Goal: Task Accomplishment & Management: Manage account settings

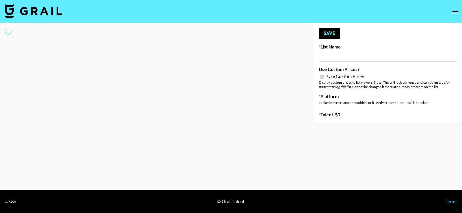
type input "Laifen (IG)"
checkbox input "true"
select select "Brand"
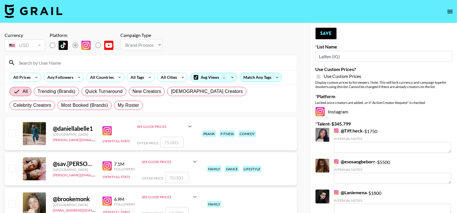
click at [90, 65] on input at bounding box center [154, 62] width 278 height 9
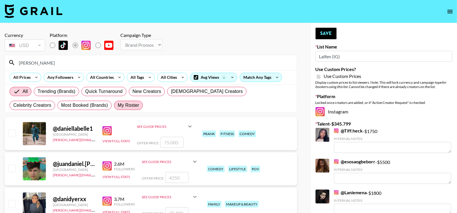
type input "[PERSON_NAME]"
click at [118, 106] on span "My Roster" at bounding box center [128, 105] width 21 height 7
click at [118, 105] on input "My Roster" at bounding box center [118, 105] width 0 height 0
radio input "true"
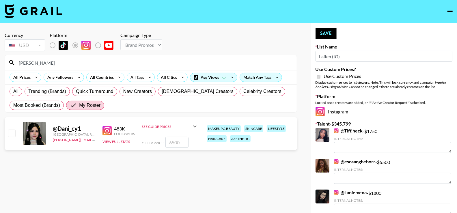
click at [14, 133] on input "checkbox" at bounding box center [11, 133] width 7 height 7
checkbox input "true"
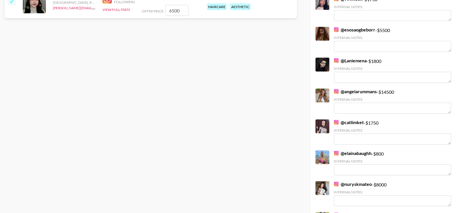
scroll to position [133, 0]
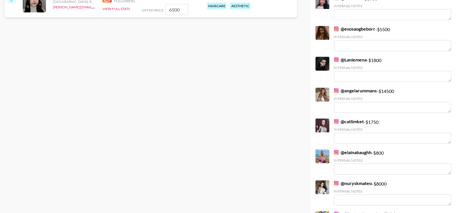
click at [327, 97] on div at bounding box center [323, 95] width 14 height 14
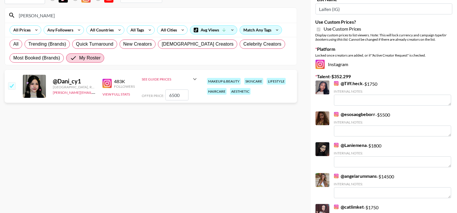
scroll to position [38, 0]
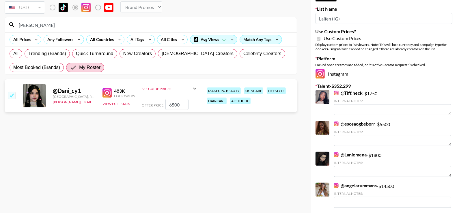
click at [173, 102] on input "6500" at bounding box center [176, 104] width 23 height 11
type input "7000"
click at [194, 135] on section "Currency USD USD ​ Platform Campaign Type Choose Type... Song Promos Brand Prom…" at bounding box center [151, 73] width 293 height 167
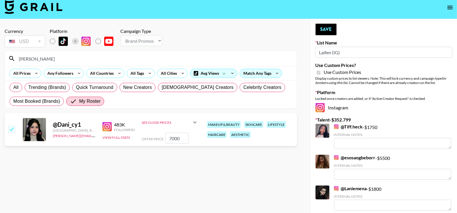
scroll to position [3, 0]
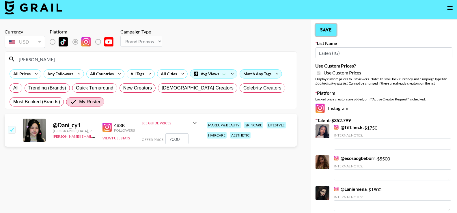
click at [331, 27] on button "Save" at bounding box center [326, 30] width 21 height 12
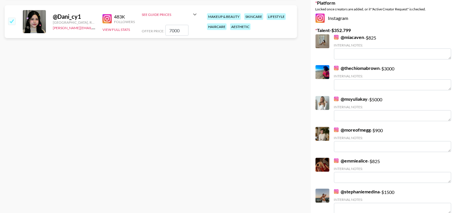
scroll to position [0, 0]
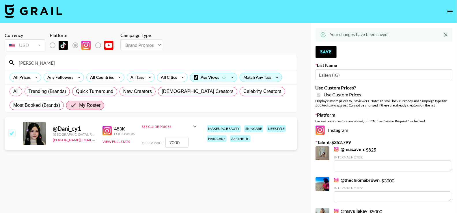
click at [12, 133] on input "checkbox" at bounding box center [11, 133] width 7 height 7
checkbox input "false"
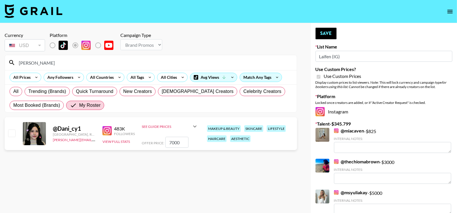
click at [50, 63] on input "[PERSON_NAME]" at bounding box center [154, 62] width 278 height 9
type input "d"
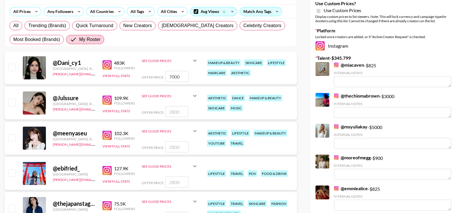
scroll to position [65, 0]
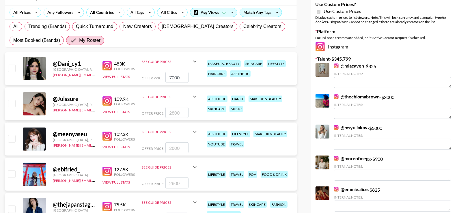
click at [11, 103] on input "checkbox" at bounding box center [11, 103] width 7 height 7
checkbox input "true"
type input "2800"
click at [9, 135] on input "checkbox" at bounding box center [11, 138] width 7 height 7
checkbox input "true"
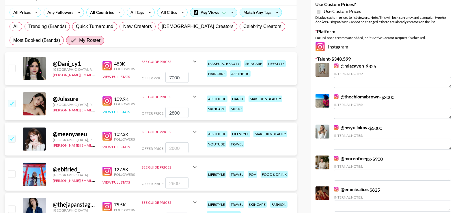
type input "2800"
click at [174, 112] on input "2800" at bounding box center [176, 112] width 23 height 11
type input "3000"
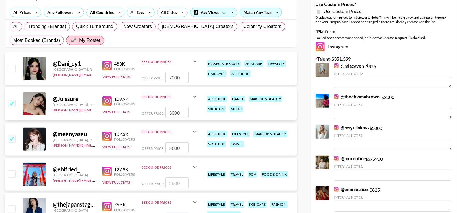
click at [170, 147] on input "2800" at bounding box center [176, 147] width 23 height 11
type input "3000"
click at [172, 112] on input "3000" at bounding box center [176, 112] width 23 height 11
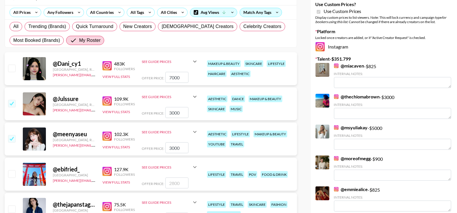
click at [172, 112] on input "3000" at bounding box center [176, 112] width 23 height 11
type input "2900"
click at [170, 146] on input "3000" at bounding box center [176, 147] width 23 height 11
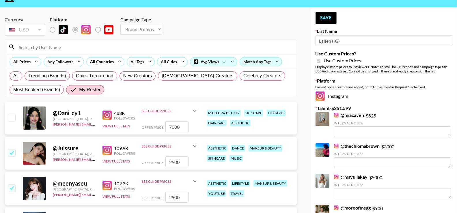
scroll to position [0, 0]
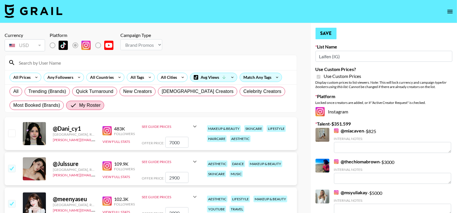
type input "2900"
click at [329, 29] on button "Save" at bounding box center [326, 34] width 21 height 12
checkbox input "false"
checkbox input "true"
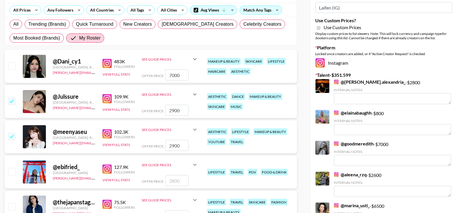
scroll to position [54, 0]
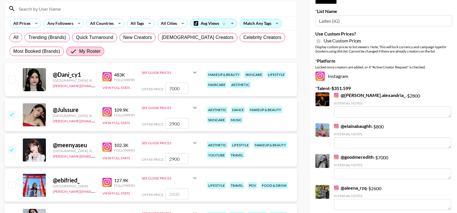
click at [13, 150] on input "checkbox" at bounding box center [11, 149] width 7 height 7
checkbox input "false"
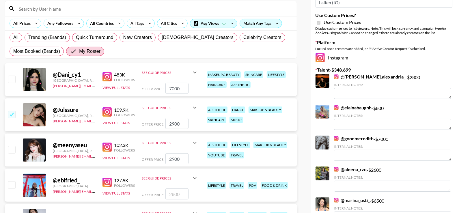
click at [12, 112] on input "checkbox" at bounding box center [11, 114] width 7 height 7
checkbox input "false"
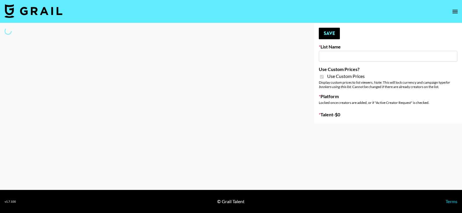
type input "Laifen (TikTok)"
checkbox input "true"
select select "Brand"
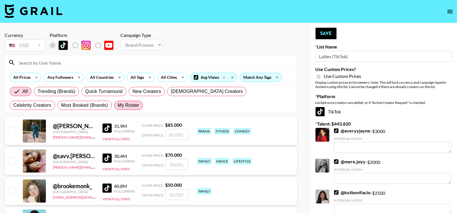
click at [118, 106] on span "My Roster" at bounding box center [128, 105] width 21 height 7
click at [118, 105] on input "My Roster" at bounding box center [118, 105] width 0 height 0
radio input "true"
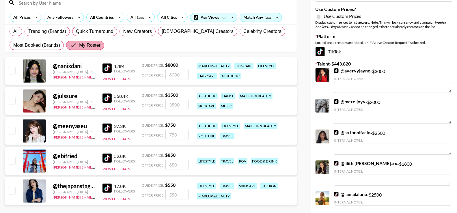
scroll to position [77, 0]
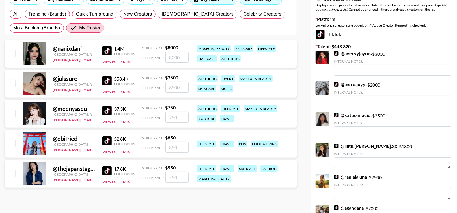
click at [10, 118] on div at bounding box center [11, 114] width 9 height 10
click at [10, 114] on input "checkbox" at bounding box center [11, 113] width 7 height 7
checkbox input "true"
type input "750"
click at [13, 84] on input "checkbox" at bounding box center [11, 83] width 7 height 7
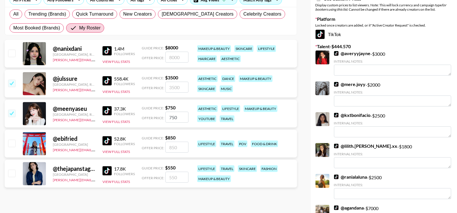
checkbox input "true"
type input "3500"
click at [13, 53] on input "checkbox" at bounding box center [11, 53] width 7 height 7
checkbox input "true"
type input "8000"
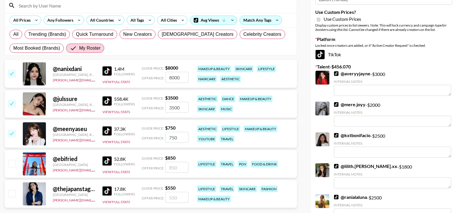
scroll to position [44, 0]
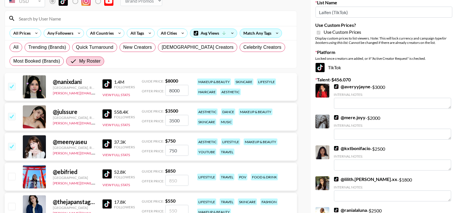
click at [172, 148] on input "750" at bounding box center [176, 150] width 23 height 11
type input "900"
click at [171, 122] on input "3500" at bounding box center [176, 120] width 23 height 11
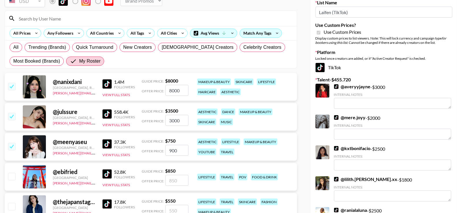
type input "3000"
click at [173, 88] on input "8000" at bounding box center [176, 90] width 23 height 11
type input "8"
checkbox input "false"
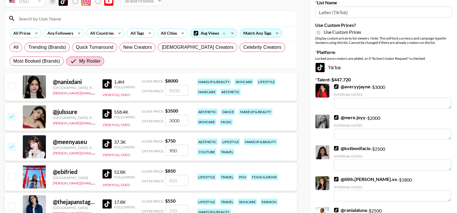
type input "9"
checkbox input "false"
type input "8"
checkbox input "true"
type input "8900"
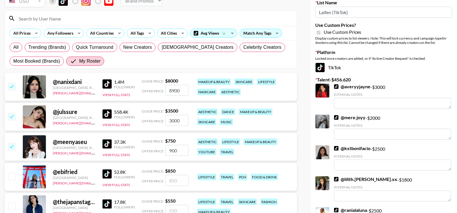
click at [195, 75] on div "@ nanixdani Korea, Republic of ana.gonzalez@grail-talent.com 1.4M Followers Vie…" at bounding box center [151, 87] width 293 height 28
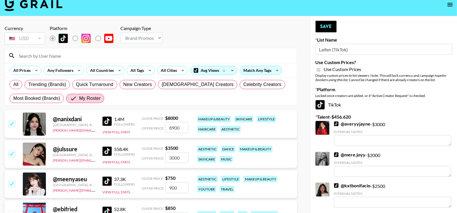
scroll to position [0, 0]
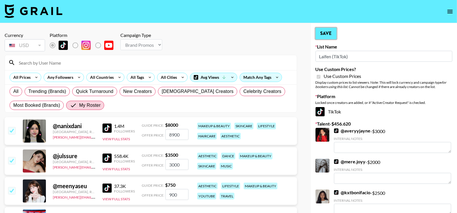
click at [322, 33] on button "Save" at bounding box center [326, 34] width 21 height 12
